Goal: Information Seeking & Learning: Learn about a topic

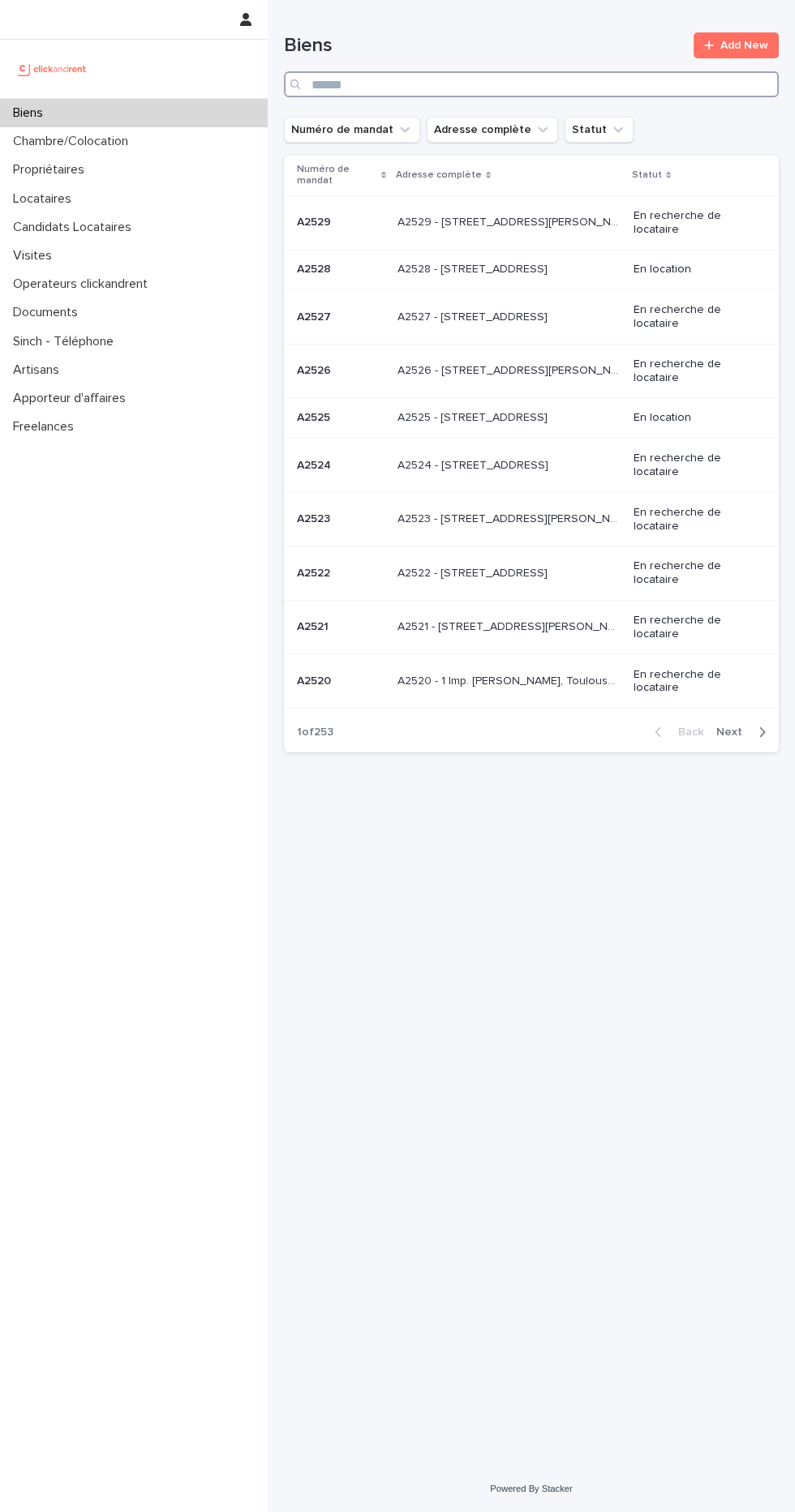
click at [554, 88] on input "Search" at bounding box center [531, 84] width 495 height 26
type input "****"
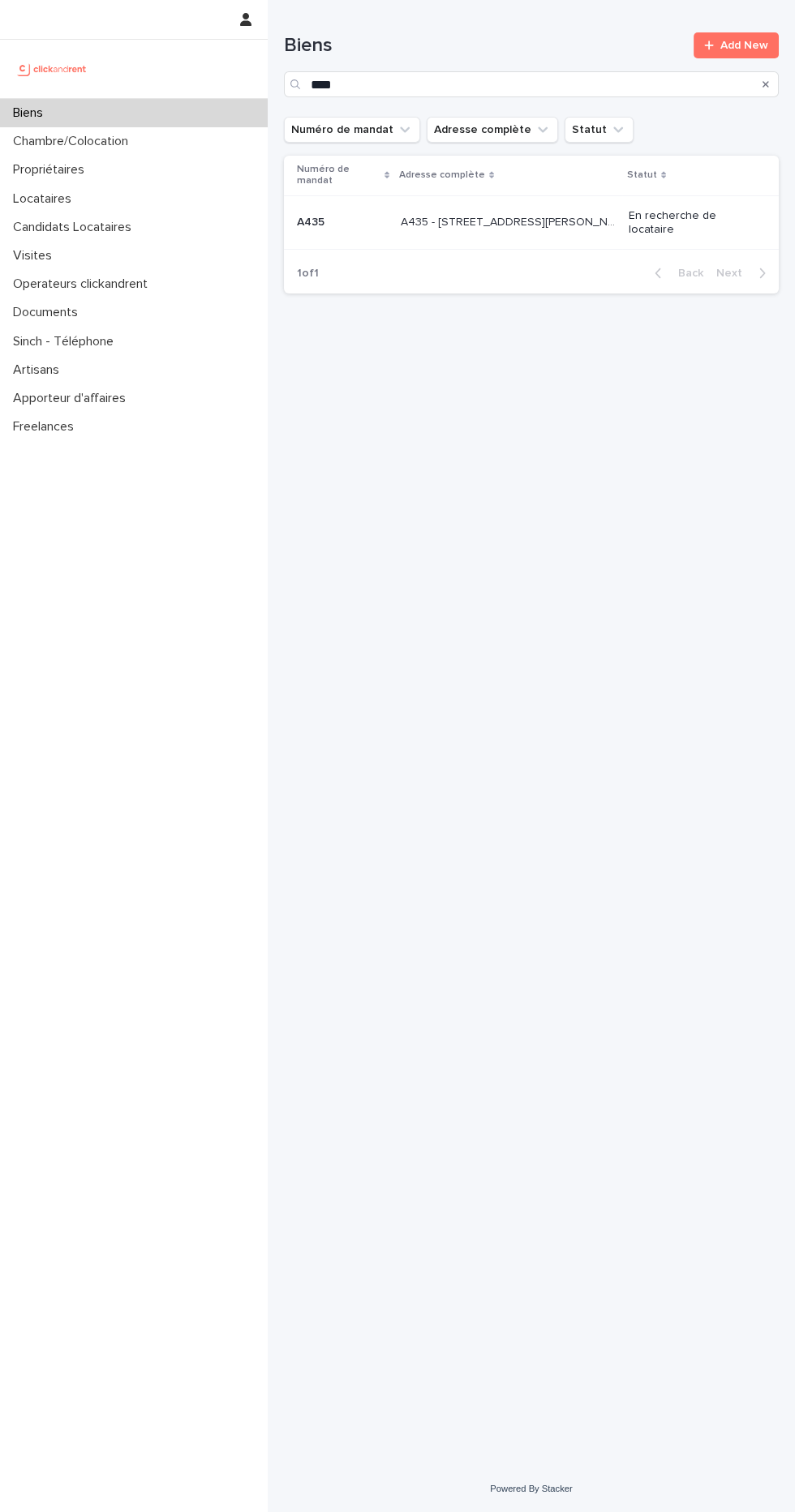
click at [659, 224] on p "En recherche de locataire" at bounding box center [690, 223] width 124 height 28
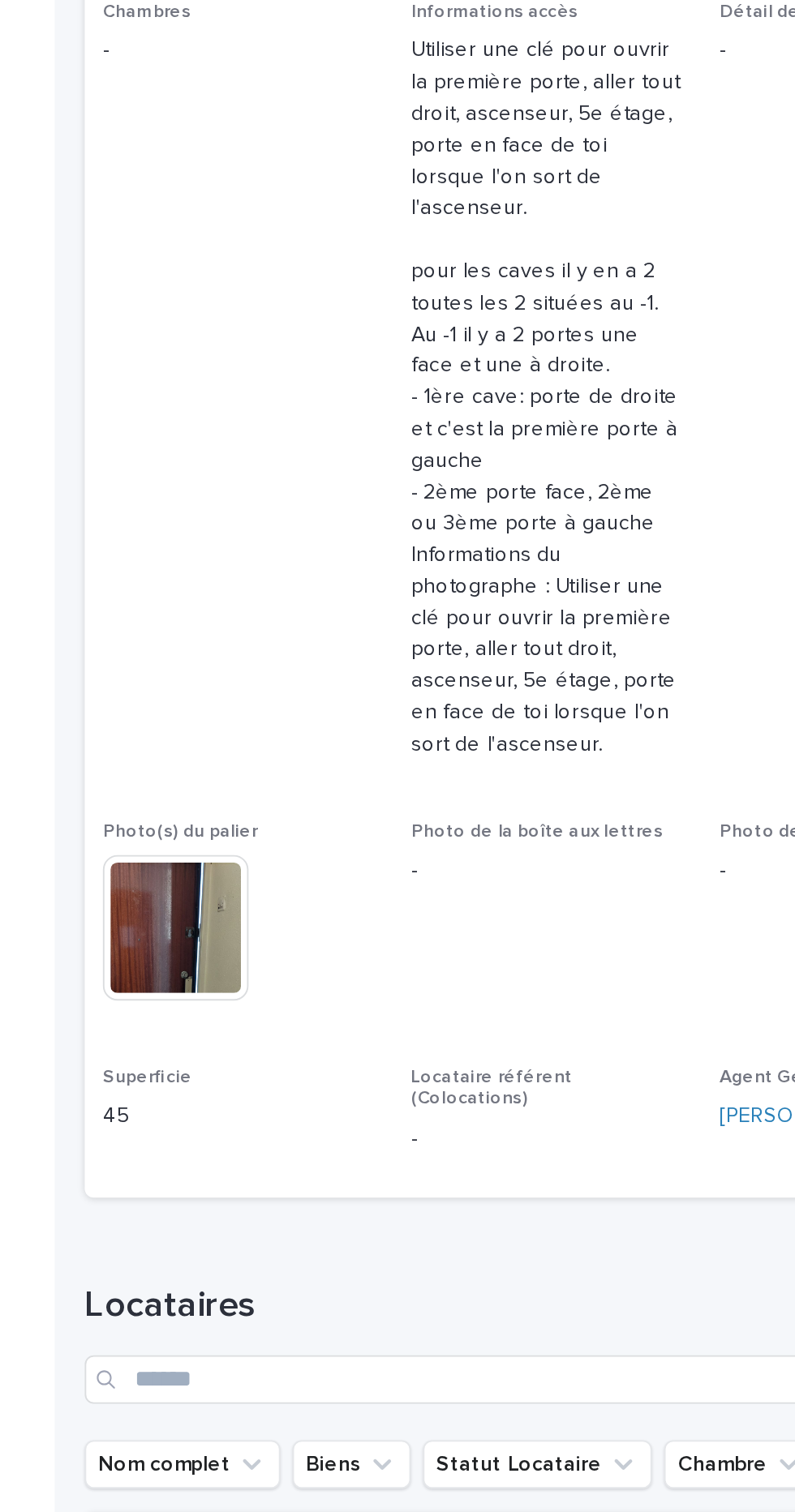
scroll to position [1, 0]
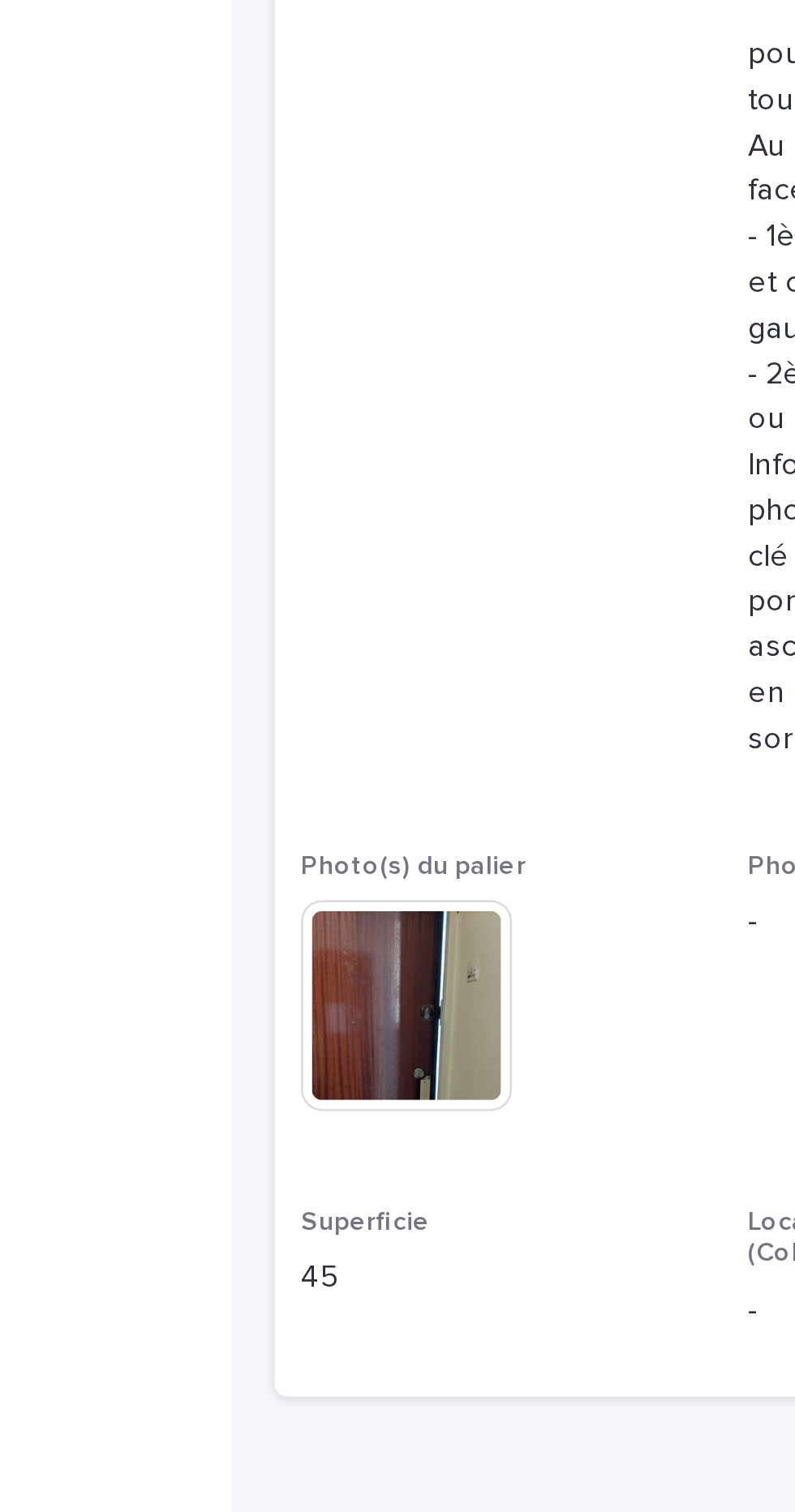
click at [324, 909] on img at bounding box center [332, 887] width 78 height 78
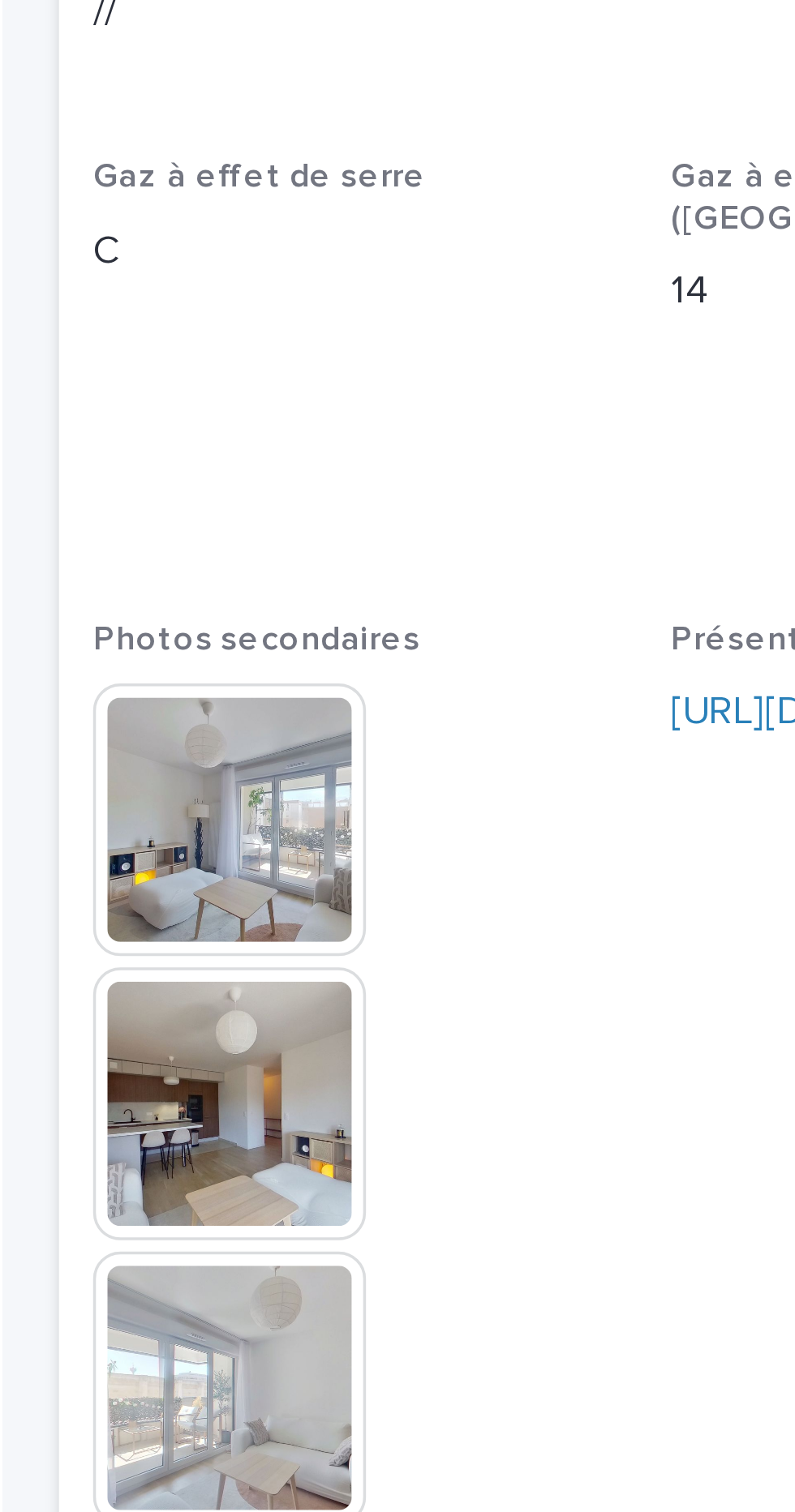
scroll to position [4840, 0]
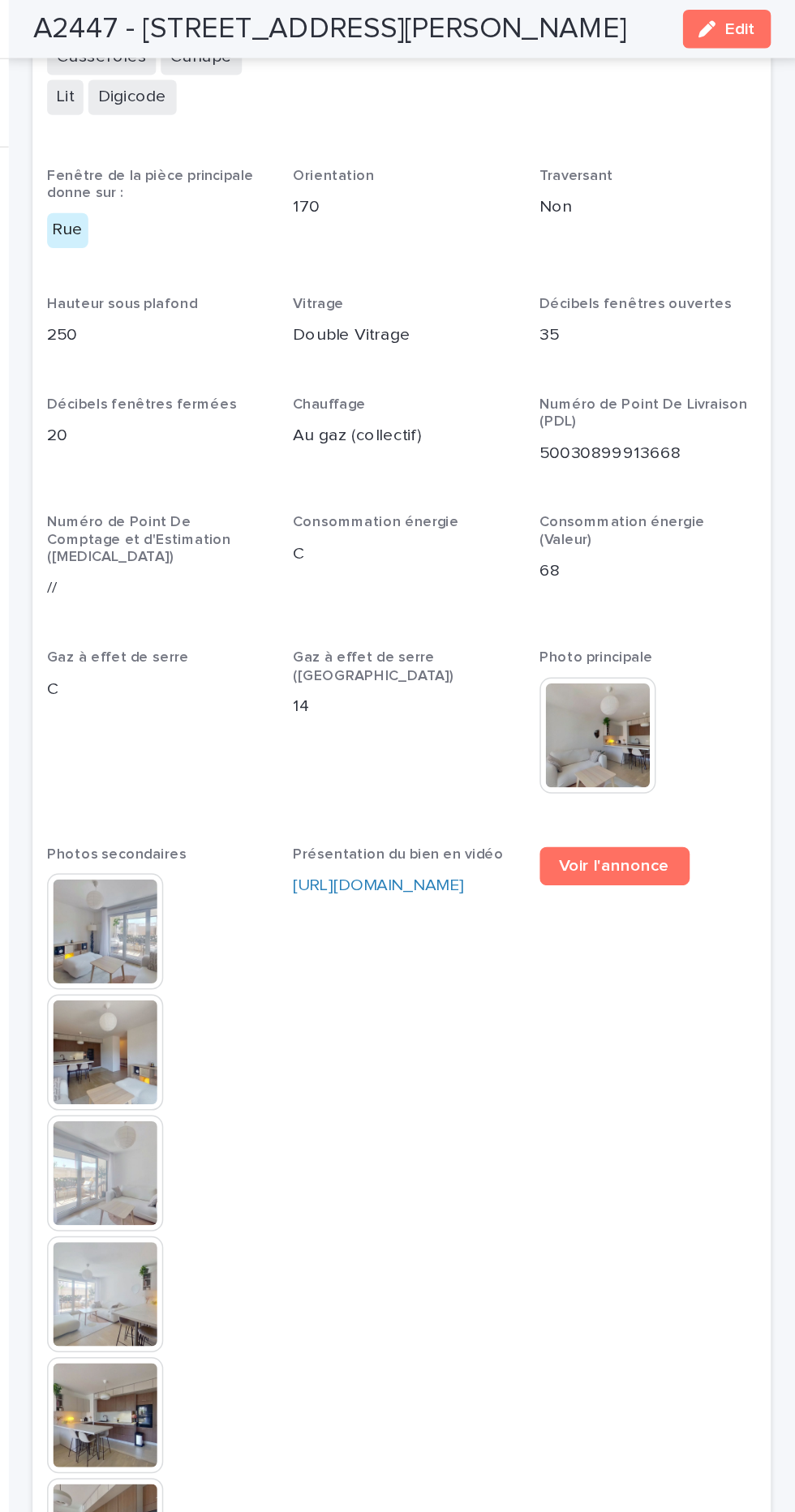
click at [601, 724] on span "Présentation du bien en vidéo https://vimeo.com/1095653374?share=copy" at bounding box center [531, 1150] width 145 height 1166
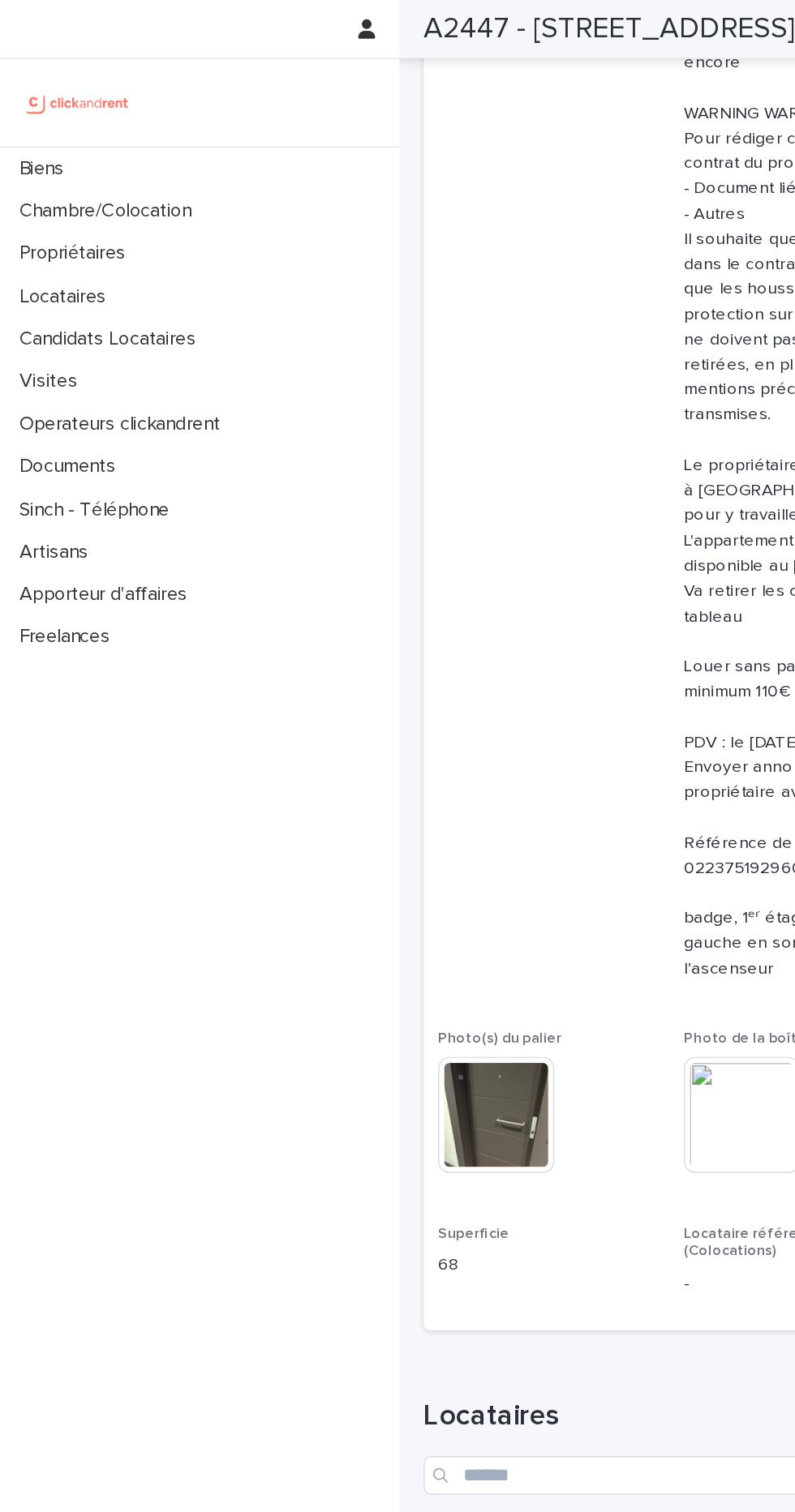
scroll to position [0, 0]
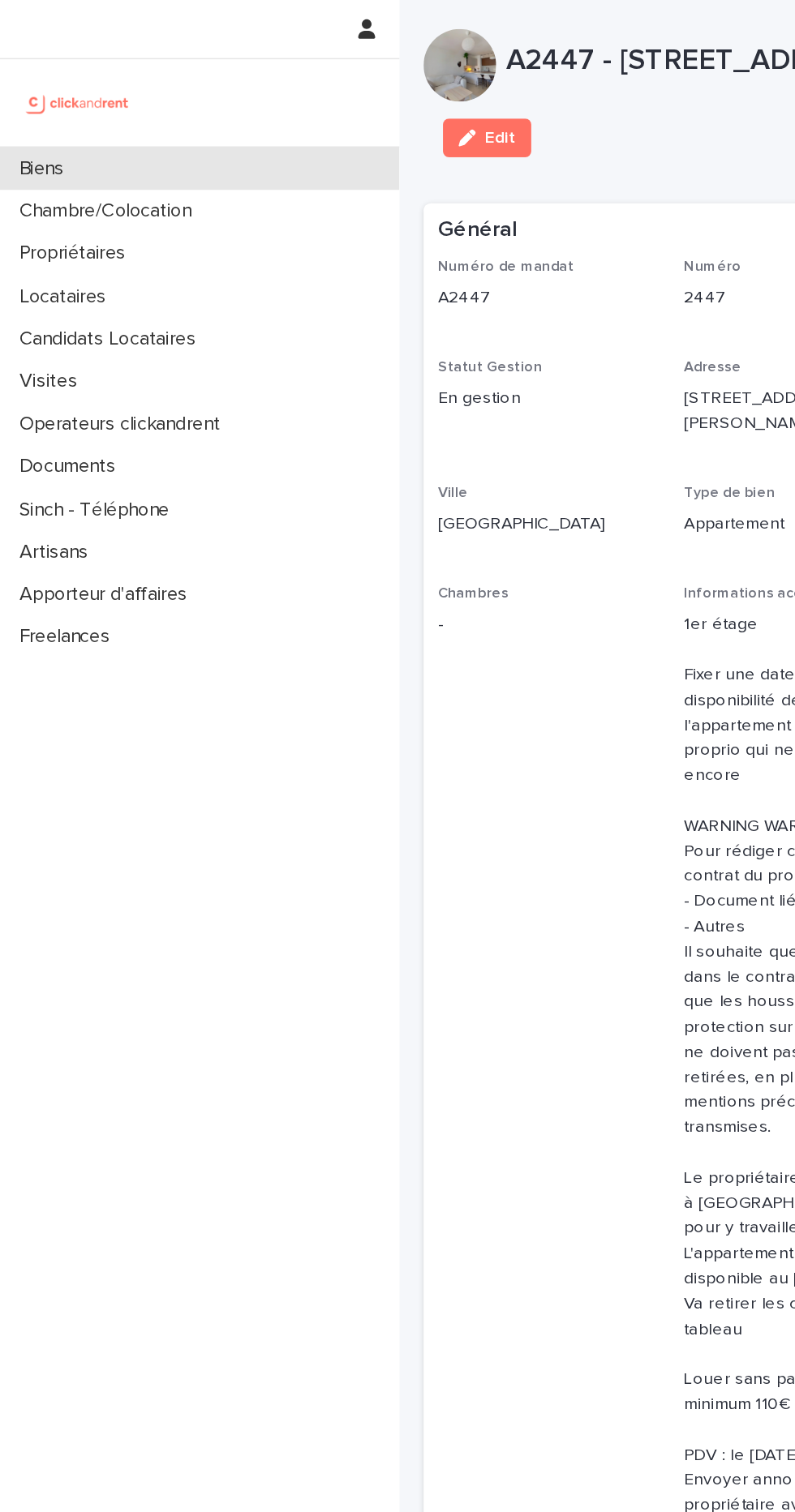
click at [195, 120] on div "Biens" at bounding box center [133, 113] width 267 height 28
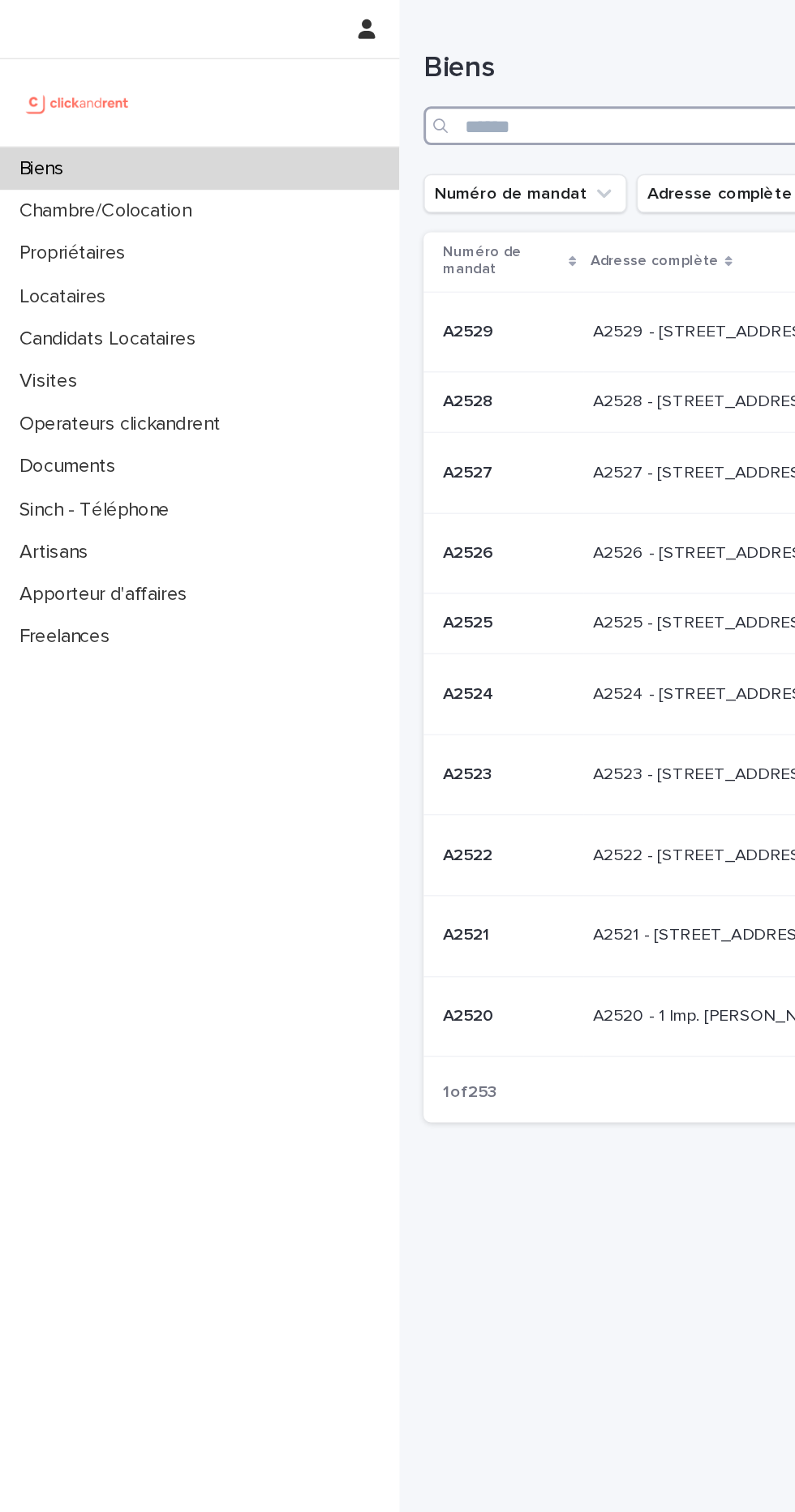
click at [410, 84] on input "Search" at bounding box center [531, 84] width 495 height 26
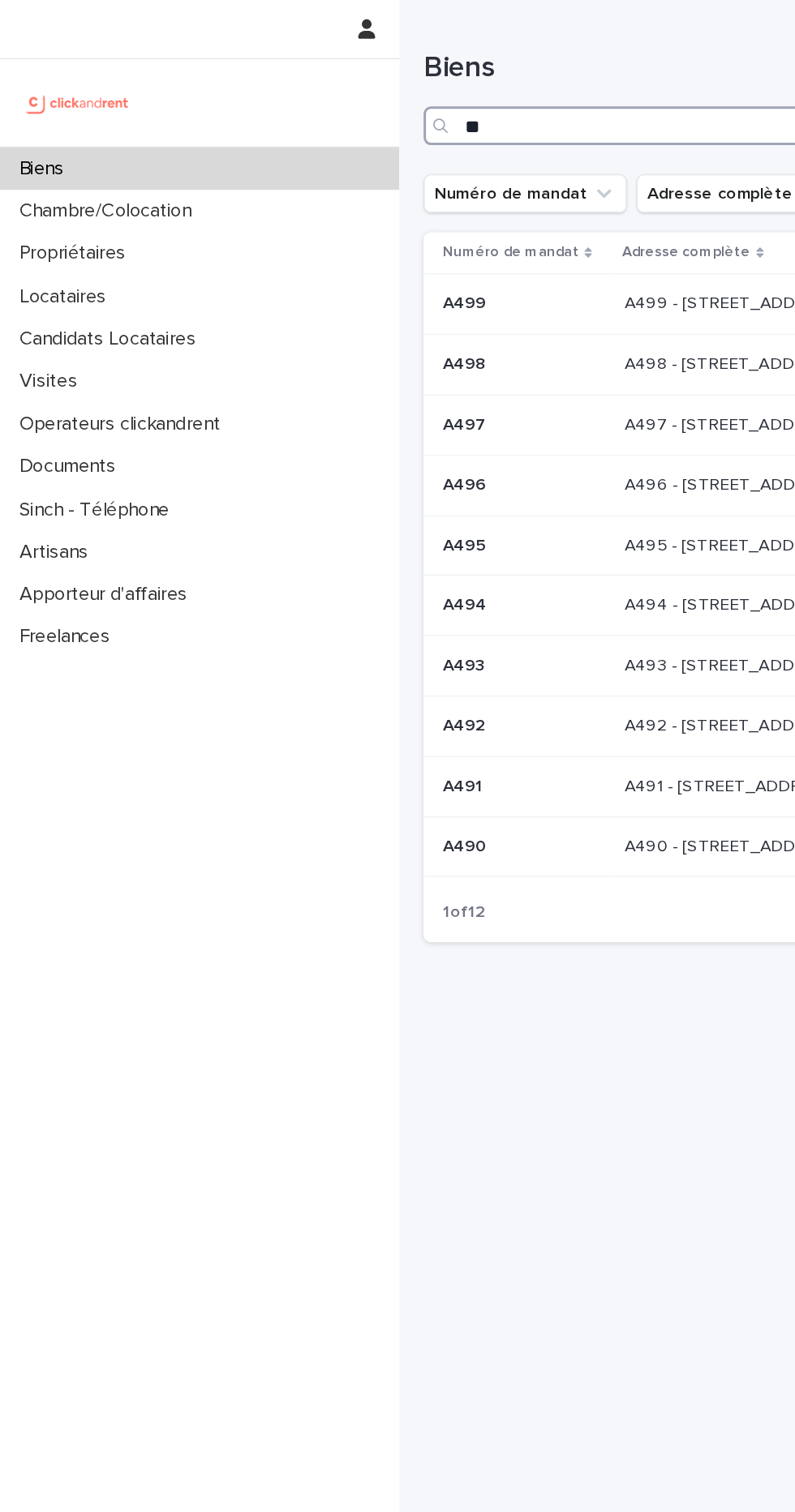
click at [448, 89] on input "**" at bounding box center [531, 84] width 495 height 26
type input "****"
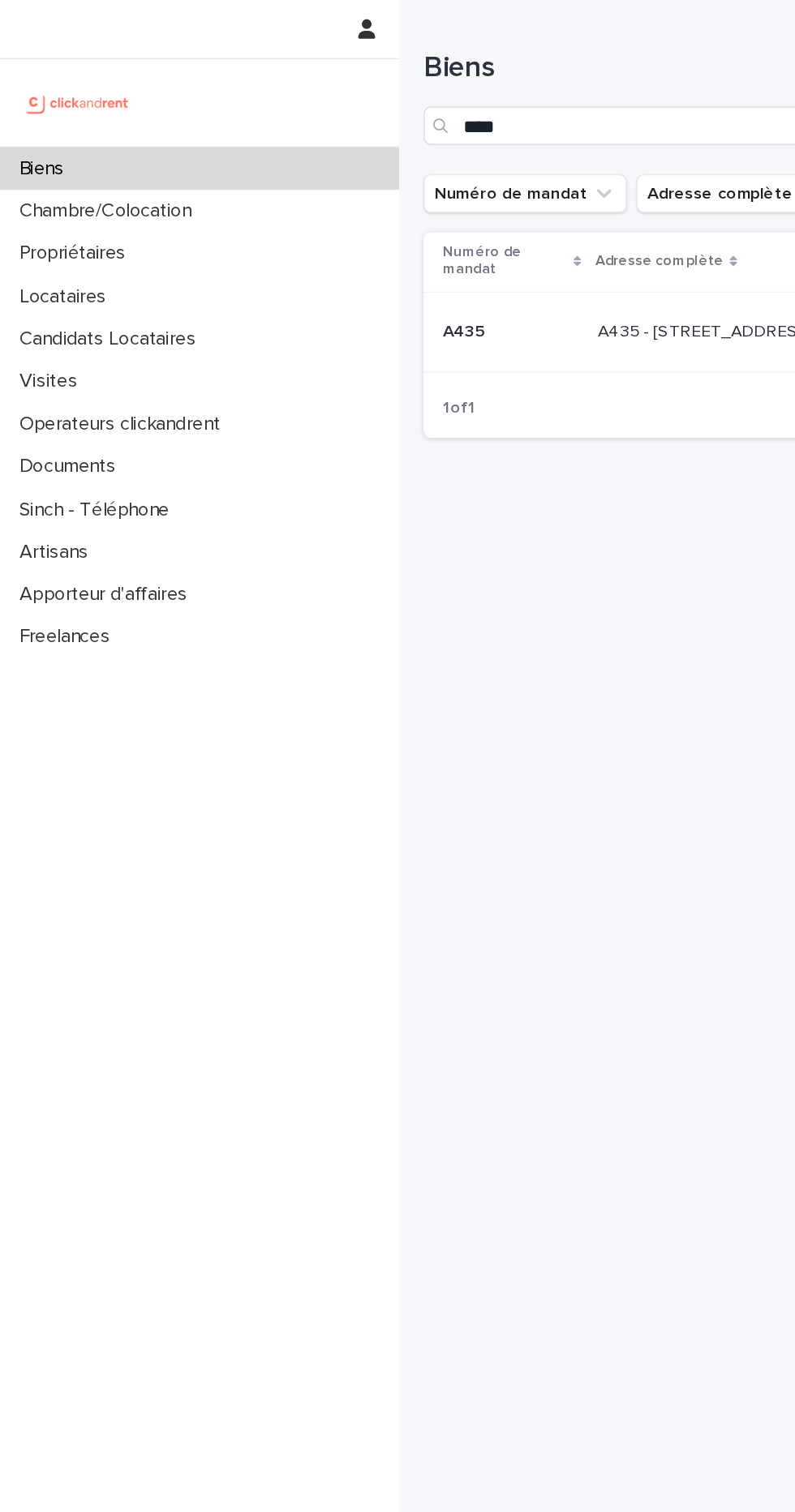
click at [411, 223] on p "A435 - 96 Avenue Paul Vaillant Couturier, Saint-Denis 93200" at bounding box center [509, 220] width 218 height 17
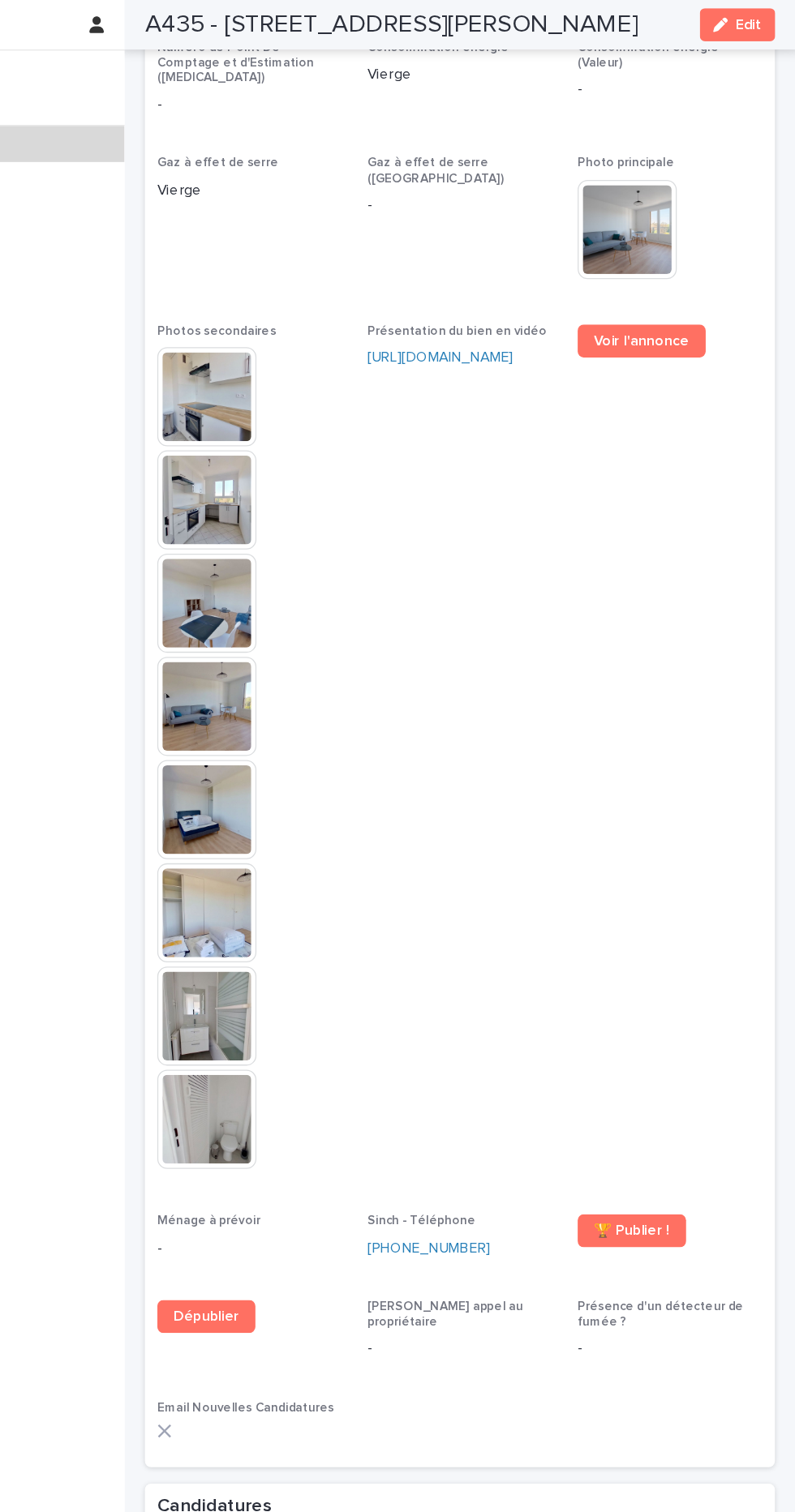
scroll to position [4838, 0]
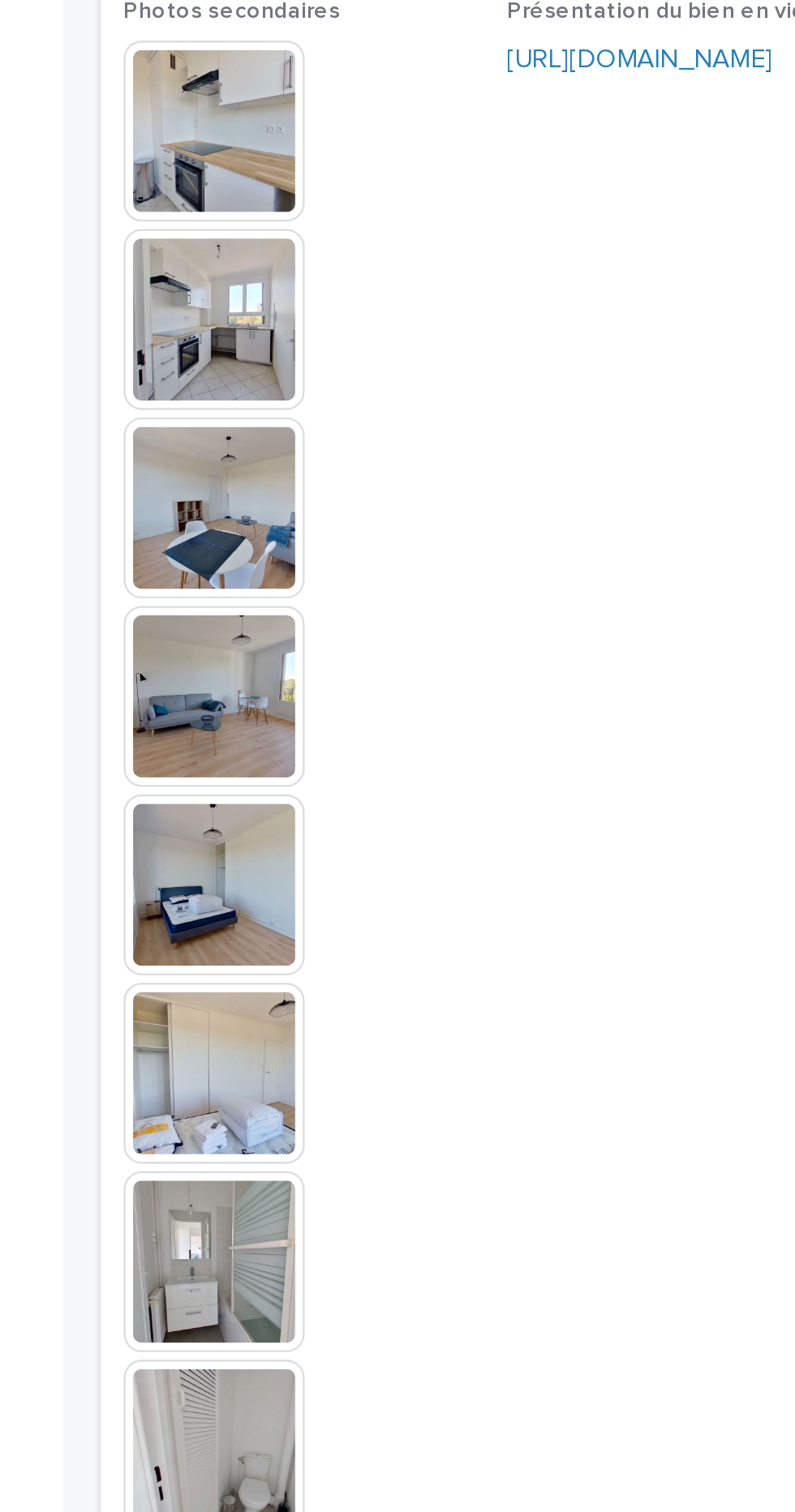
click at [357, 518] on img at bounding box center [332, 556] width 78 height 78
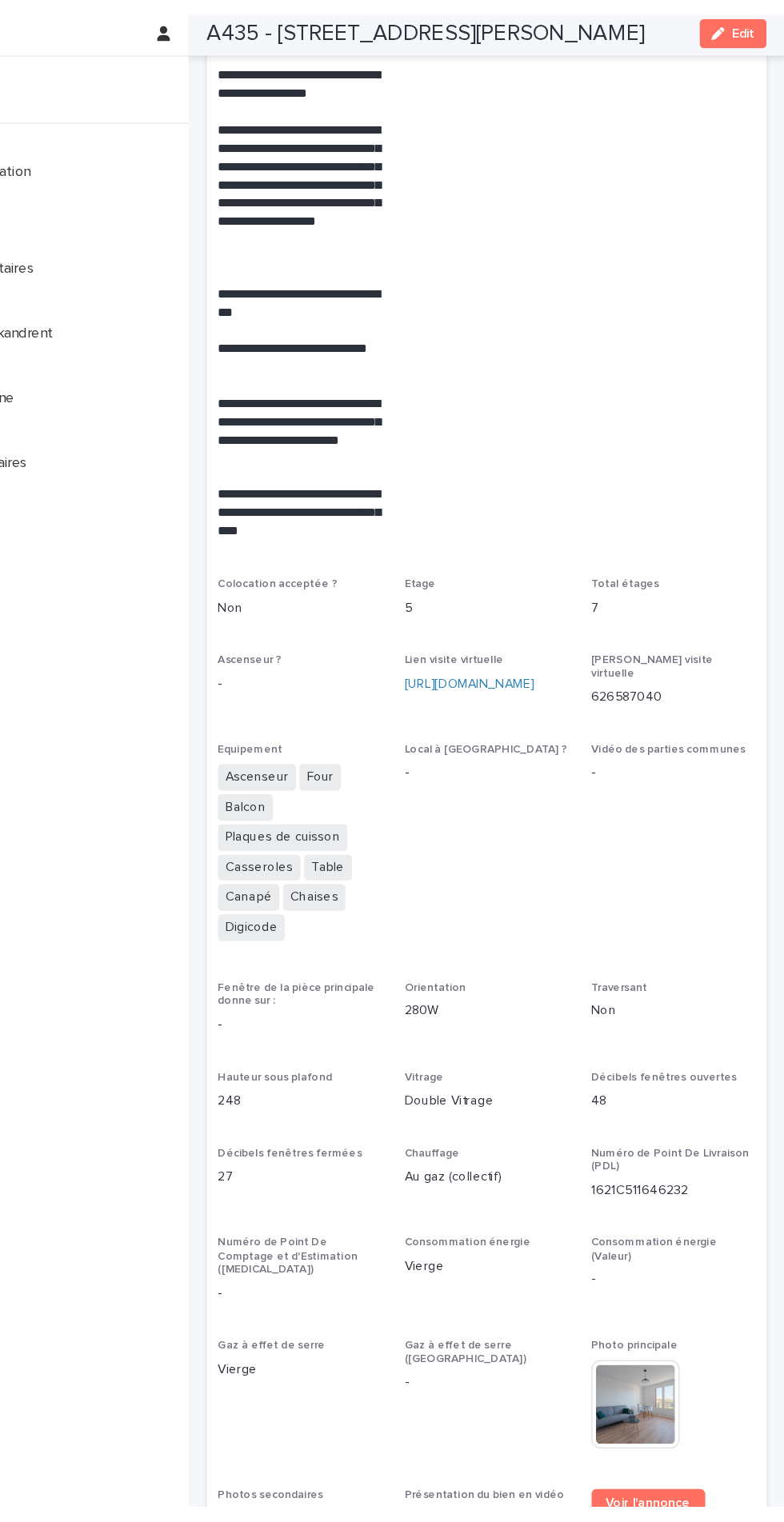
scroll to position [3745, 0]
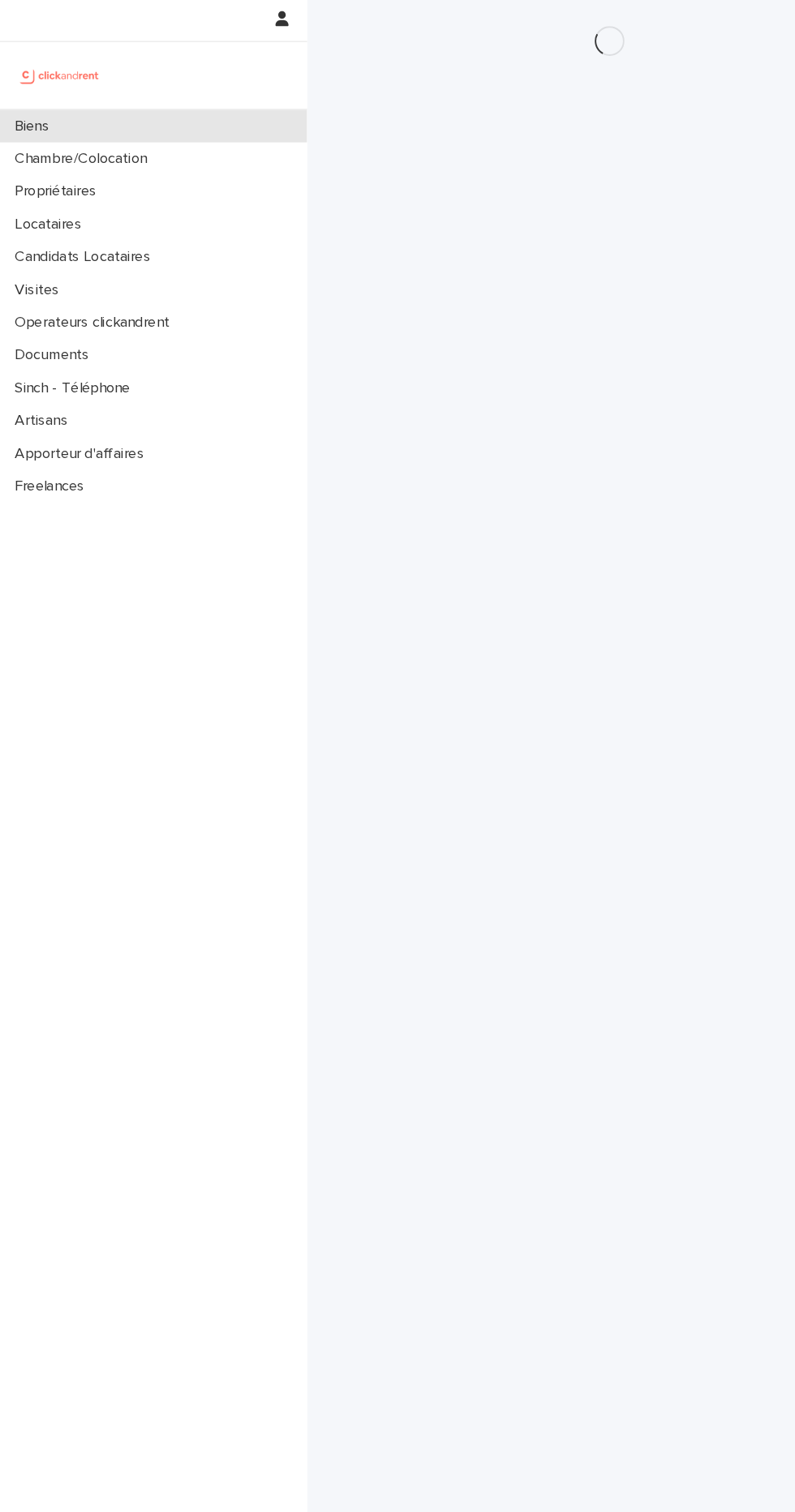
click at [182, 105] on div "Biens" at bounding box center [133, 113] width 267 height 28
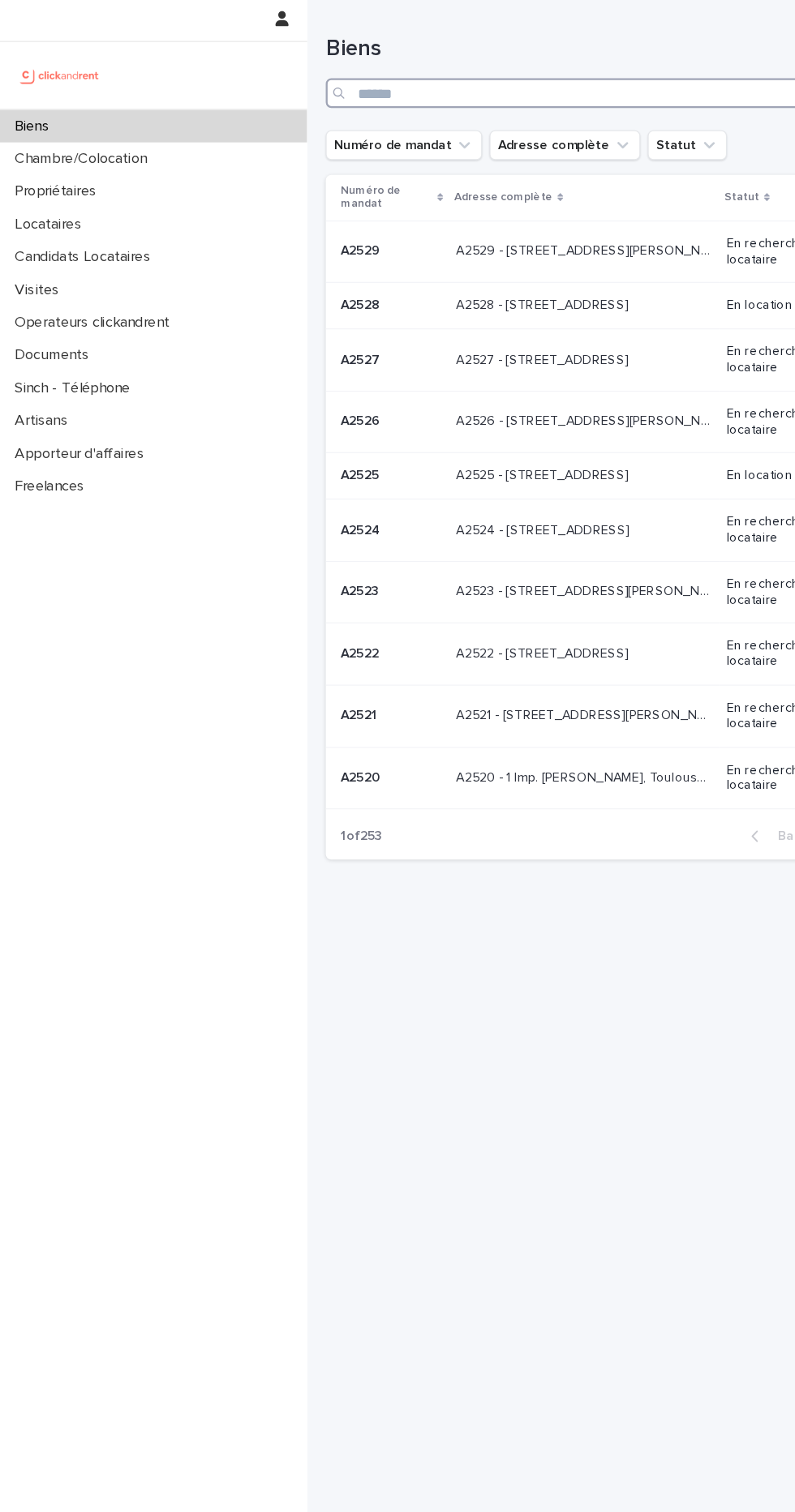
click at [465, 89] on input "Search" at bounding box center [531, 84] width 495 height 26
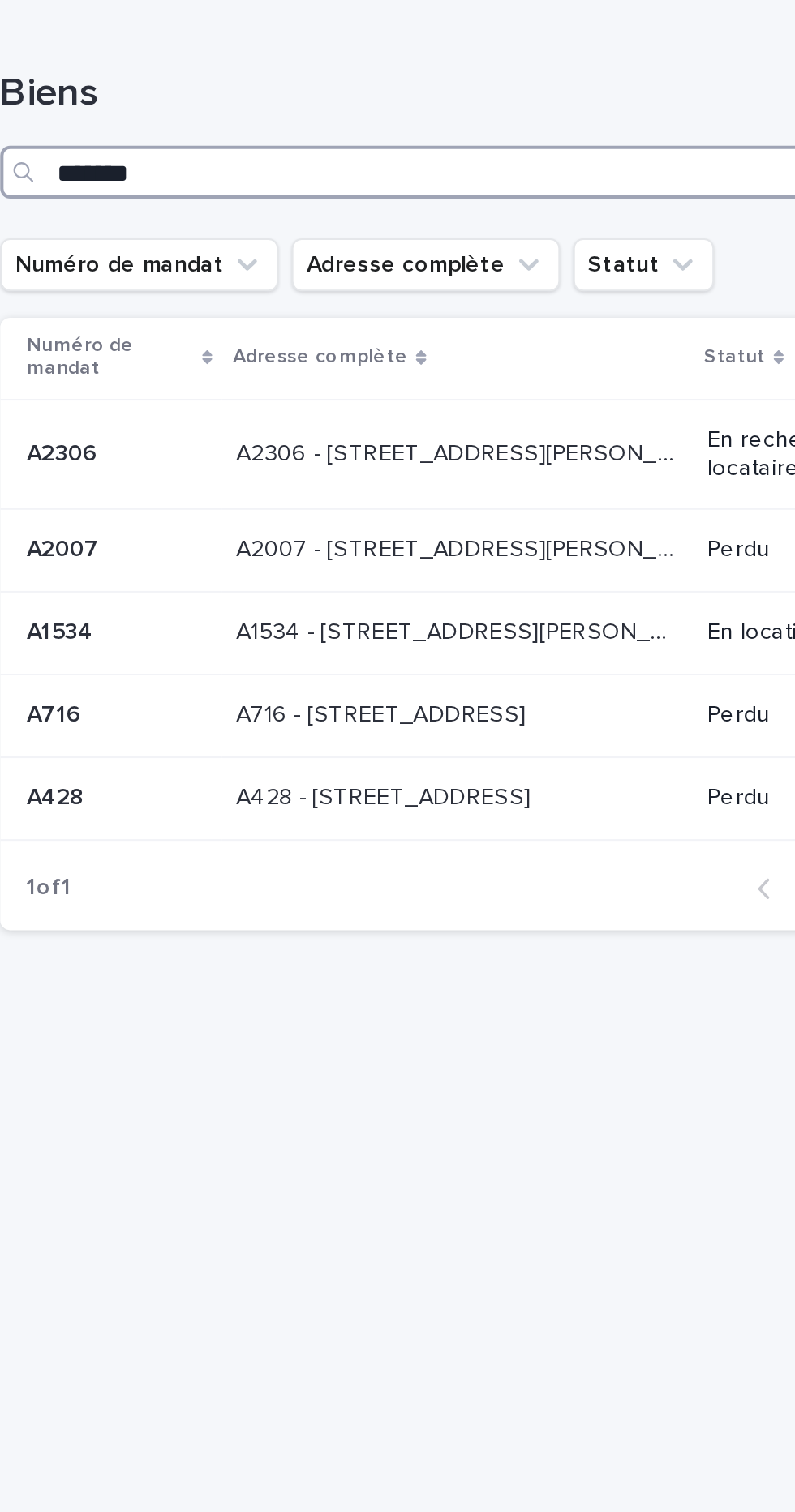
type input "******"
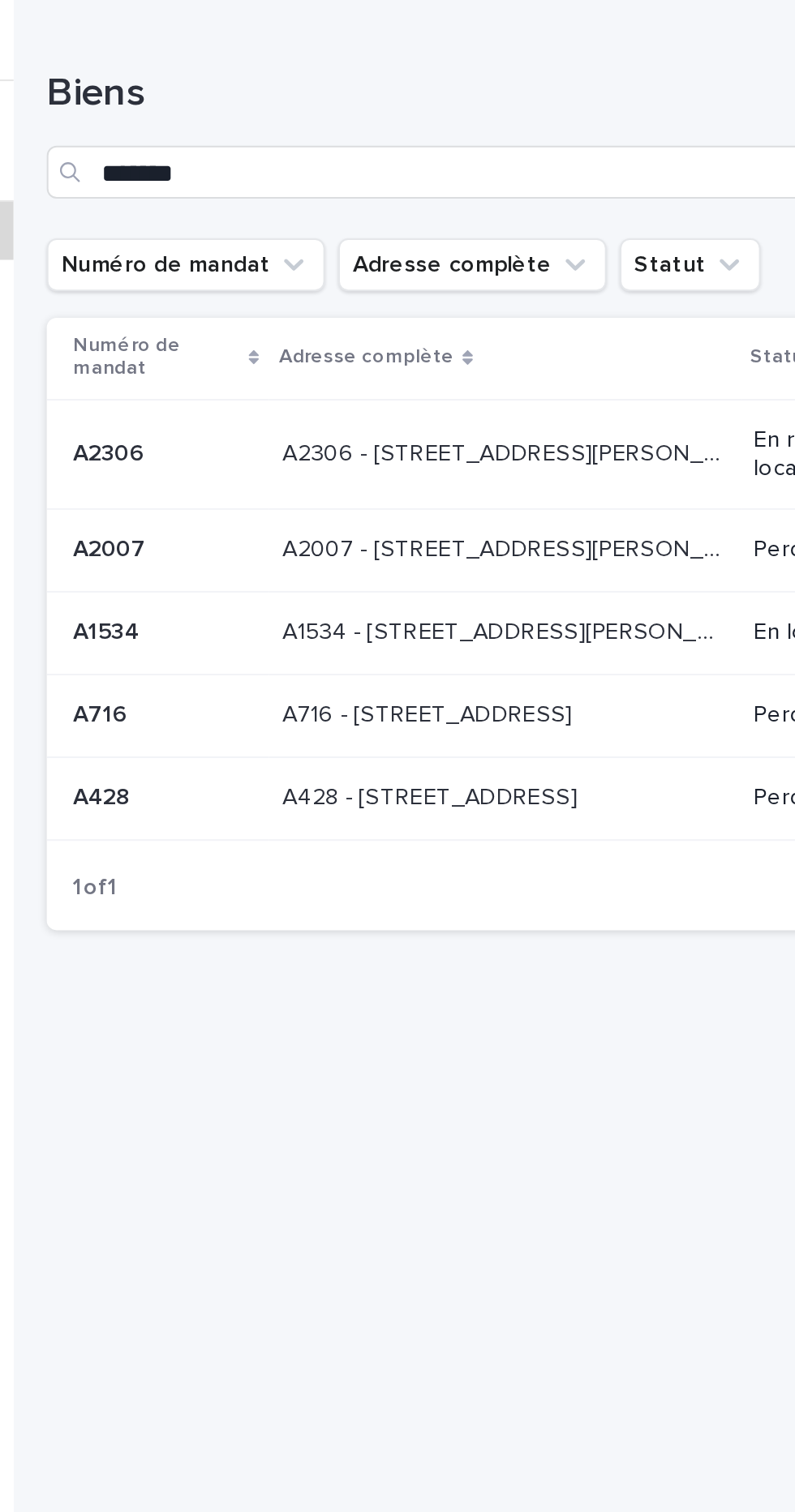
click at [558, 308] on p "A1534 - [STREET_ADDRESS][PERSON_NAME]" at bounding box center [509, 308] width 221 height 17
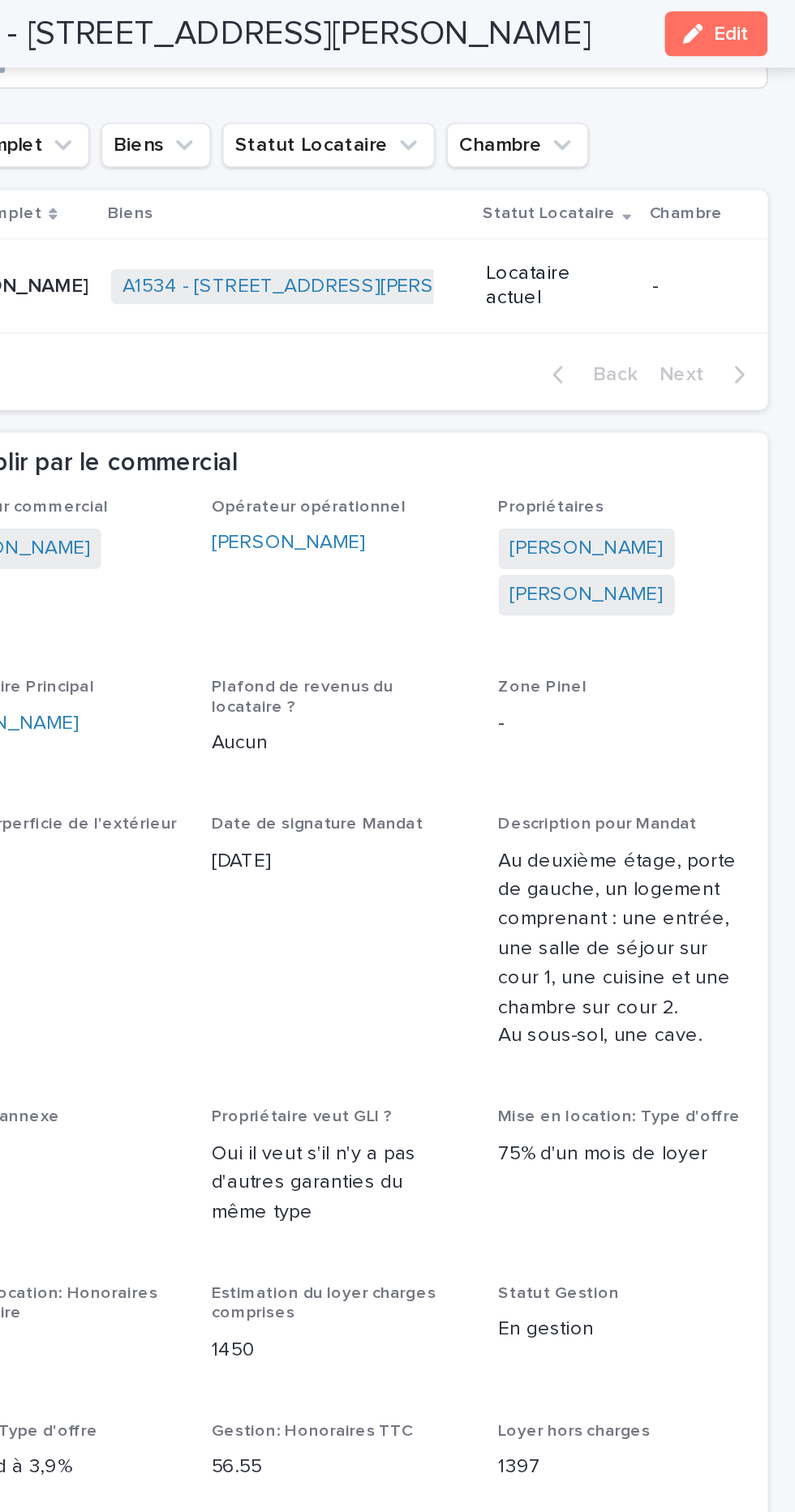
scroll to position [891, 0]
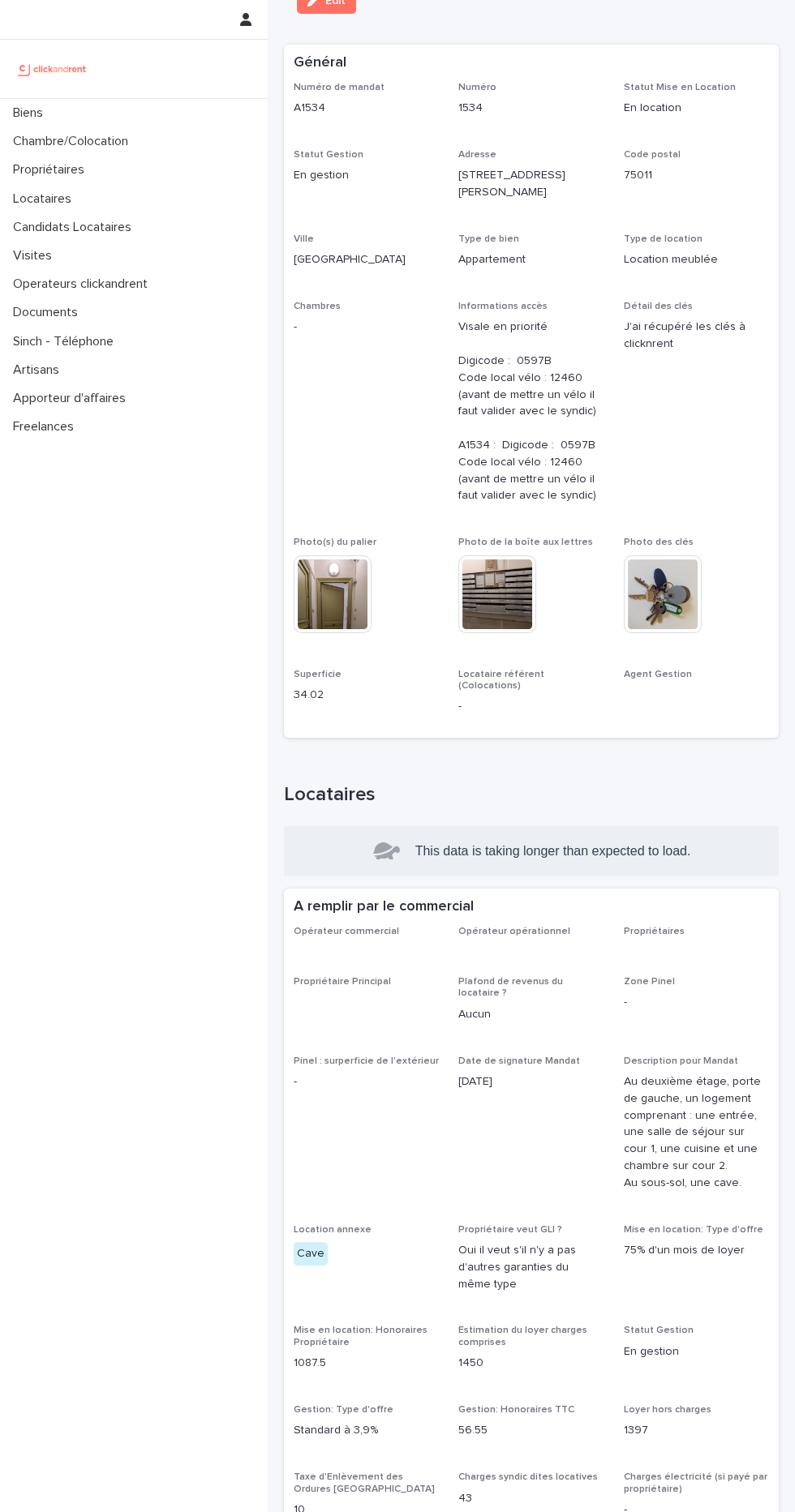
scroll to position [106, 0]
